Goal: Task Accomplishment & Management: Manage account settings

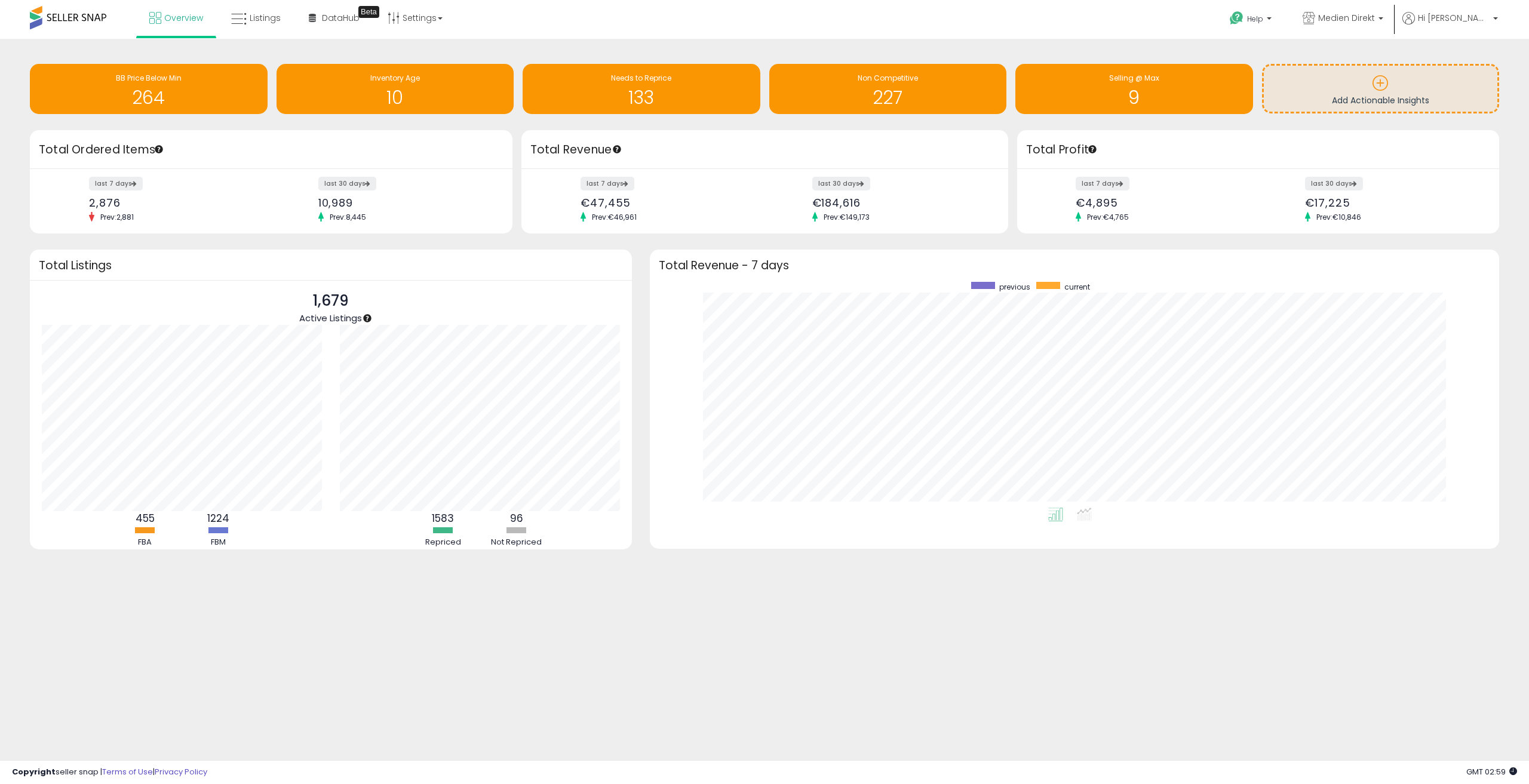
scroll to position [226, 825]
click at [168, 16] on span "Overview" at bounding box center [184, 19] width 39 height 12
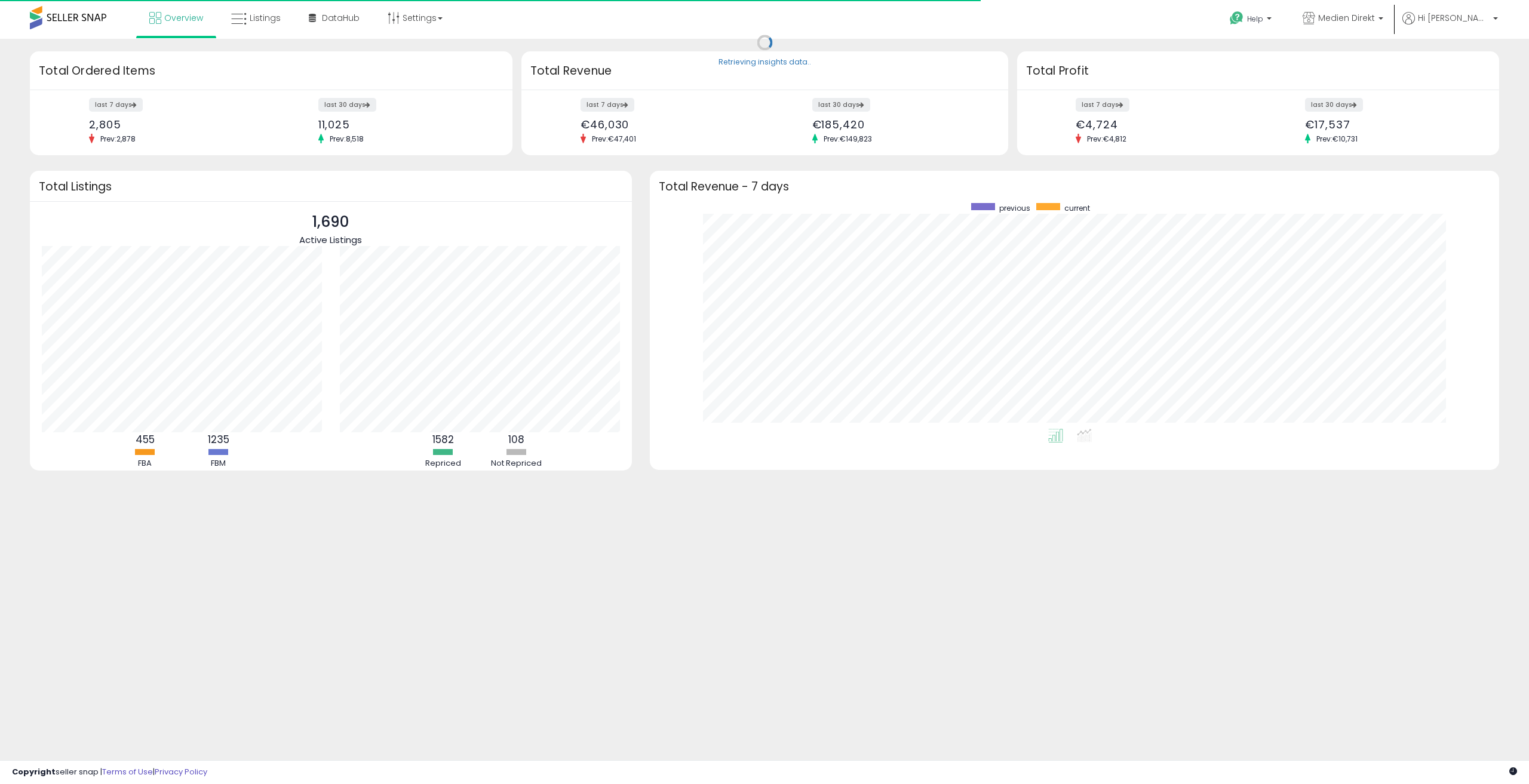
scroll to position [226, 825]
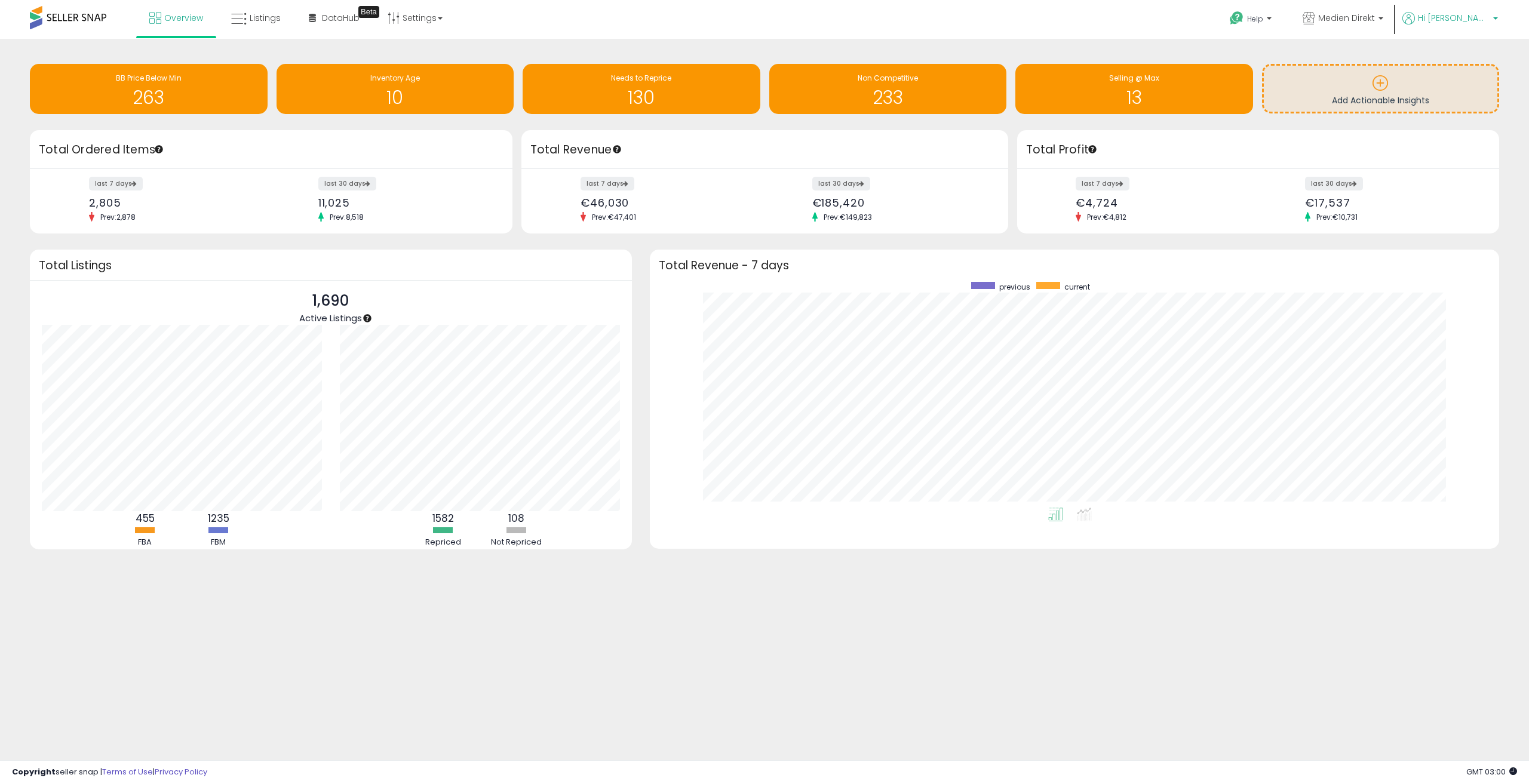
click at [1478, 16] on span "Hi [PERSON_NAME]" at bounding box center [1453, 19] width 72 height 12
click at [1472, 126] on link "Logout" at bounding box center [1471, 126] width 26 height 11
